Goal: Information Seeking & Learning: Learn about a topic

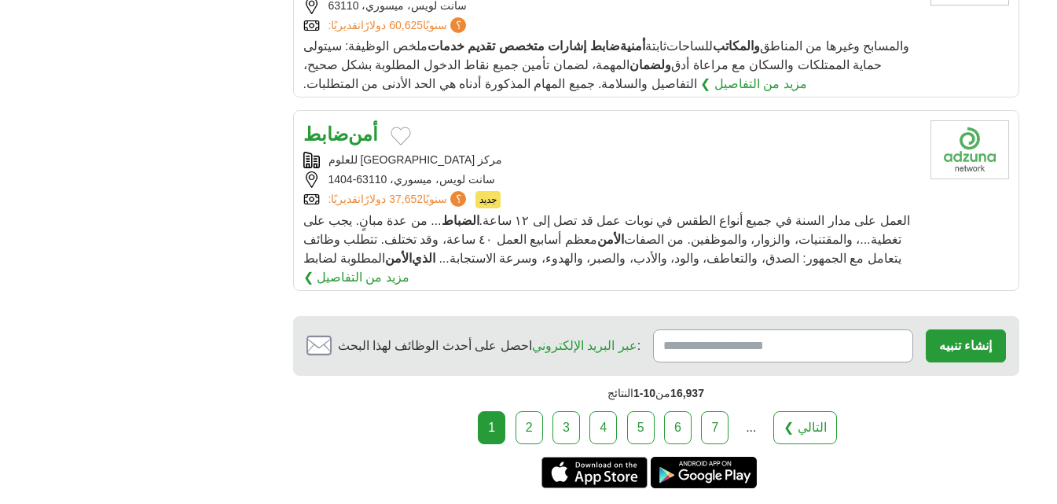
scroll to position [2107, 0]
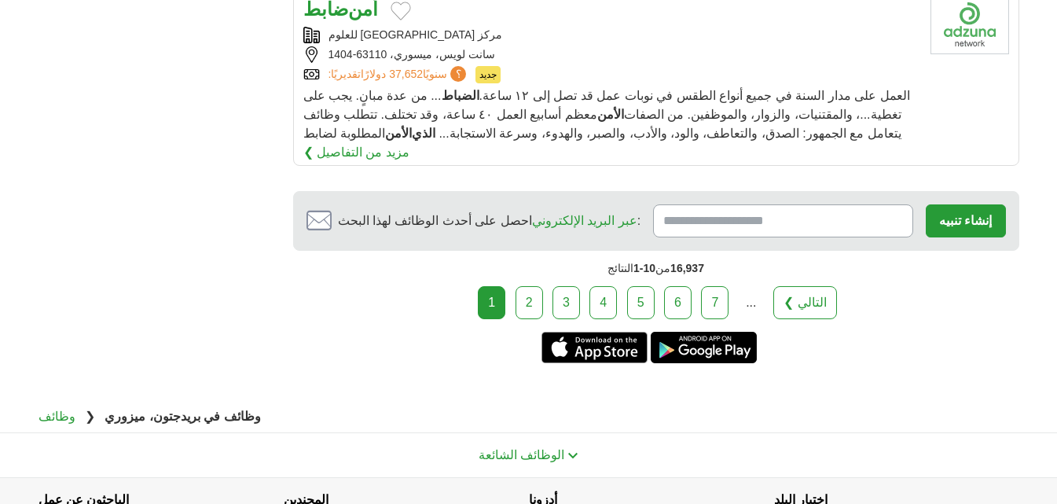
click at [526, 286] on link "2" at bounding box center [530, 302] width 28 height 33
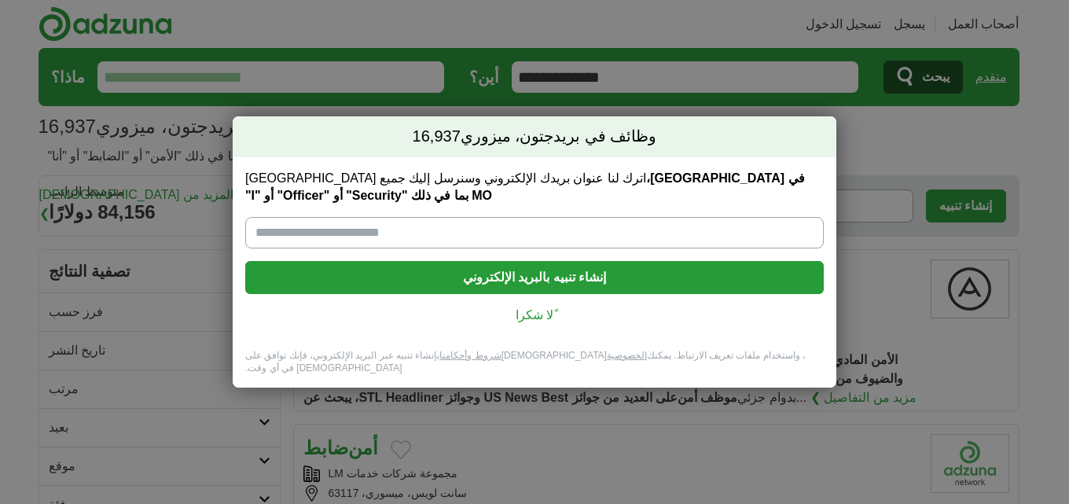
click at [535, 318] on font "ًلا شكرا" at bounding box center [535, 314] width 38 height 13
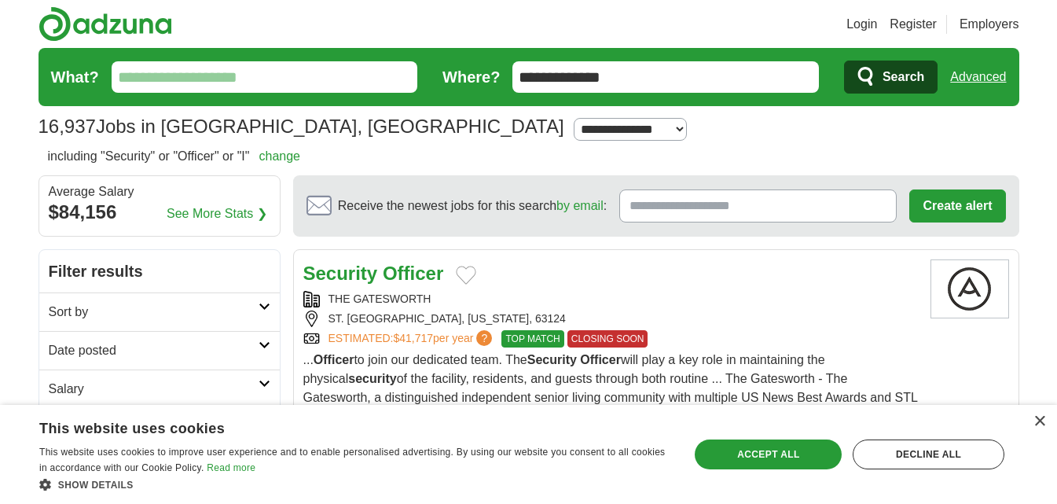
click at [650, 79] on input "**********" at bounding box center [665, 76] width 307 height 31
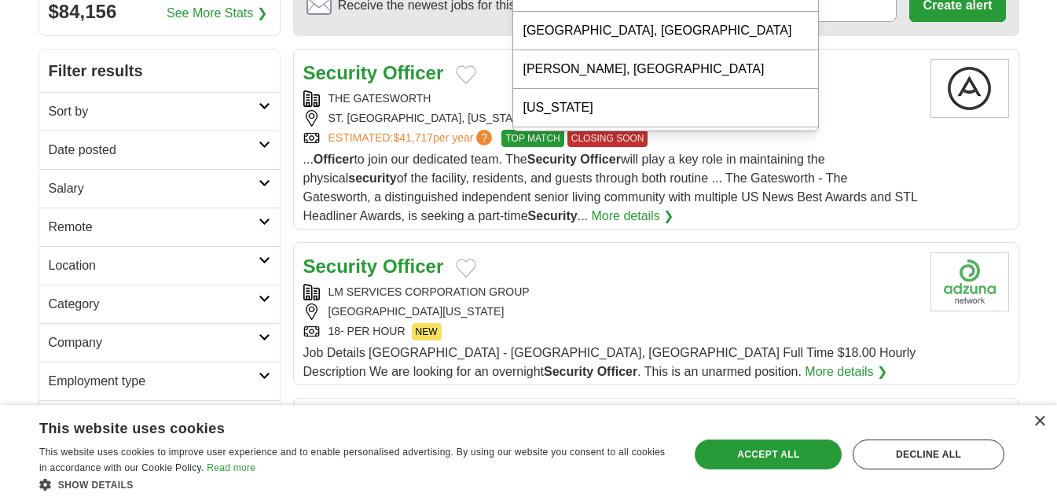
scroll to position [236, 0]
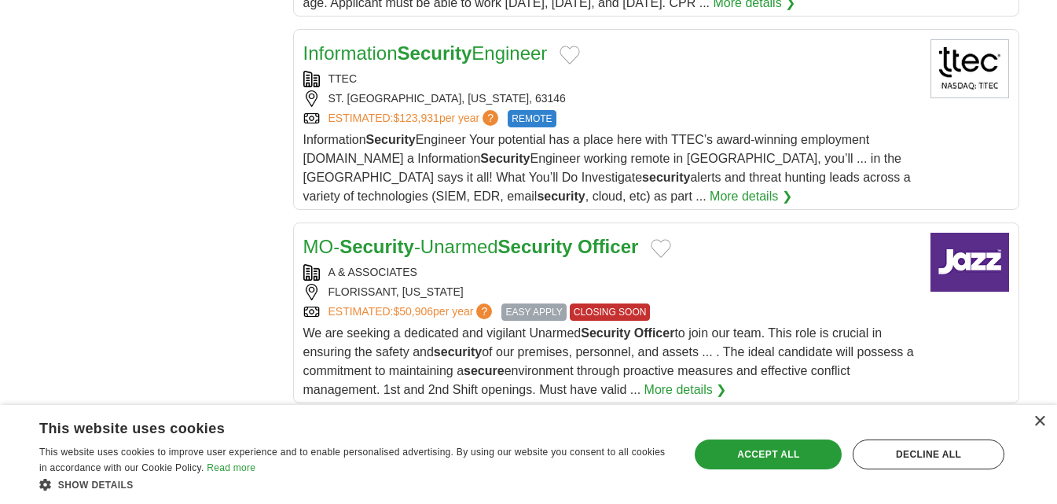
scroll to position [1336, 0]
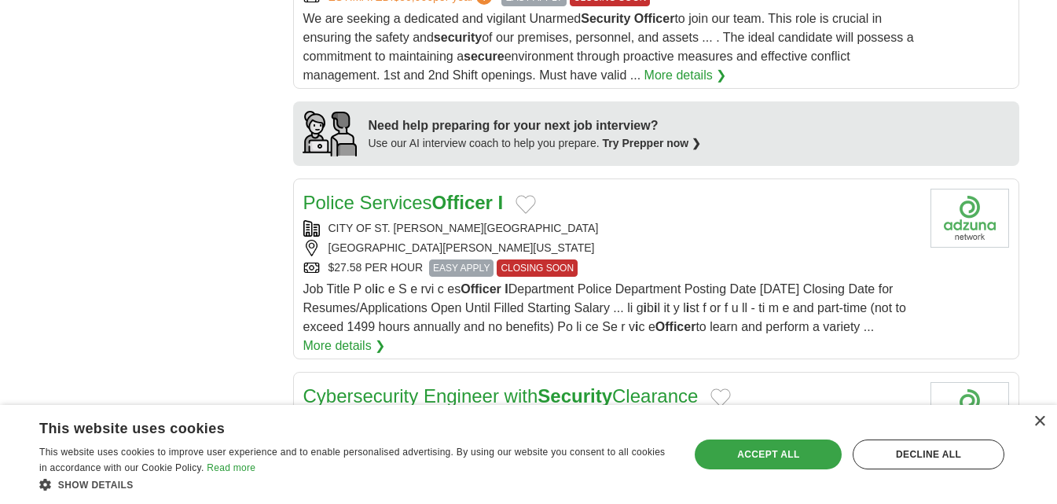
click at [794, 450] on div "Accept all" at bounding box center [768, 454] width 147 height 30
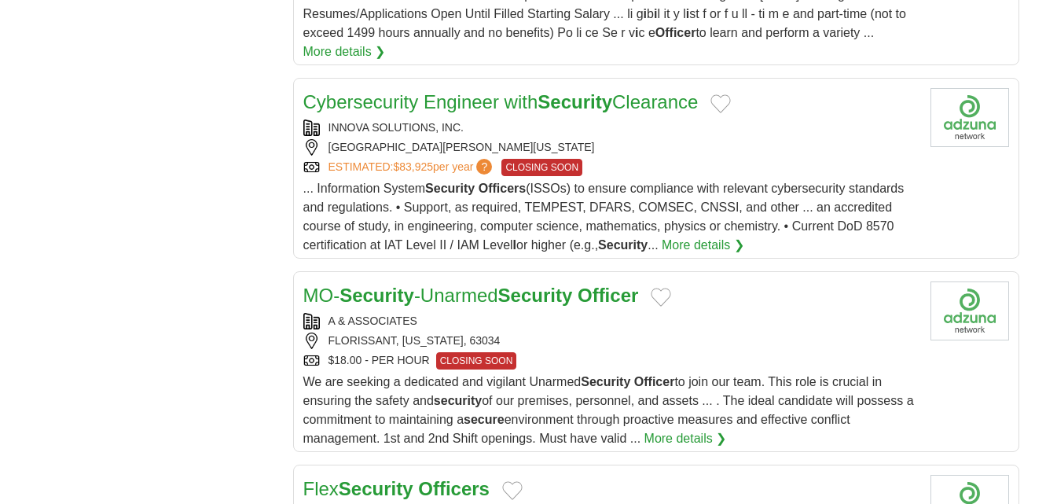
scroll to position [1651, 0]
